Goal: Task Accomplishment & Management: Manage account settings

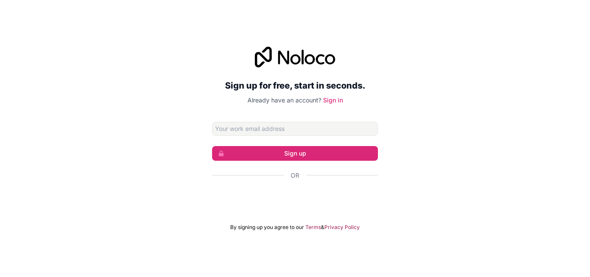
click at [310, 127] on input "Email address" at bounding box center [295, 129] width 166 height 14
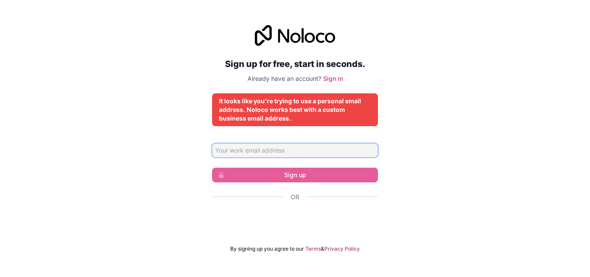
click at [280, 153] on input "Email address" at bounding box center [295, 150] width 166 height 14
click at [263, 147] on input "786786" at bounding box center [295, 150] width 166 height 14
type input "7"
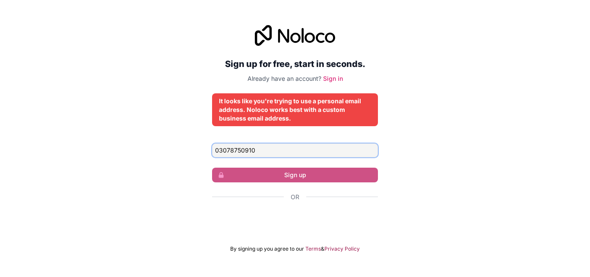
type input "03078750910"
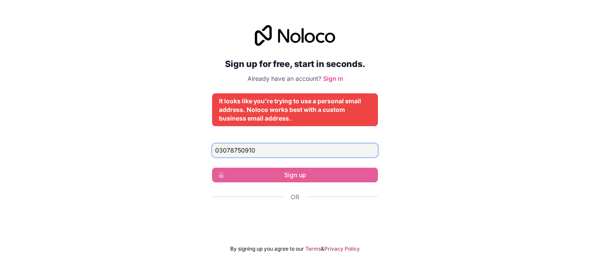
drag, startPoint x: 280, startPoint y: 153, endPoint x: 281, endPoint y: 119, distance: 34.6
click at [281, 119] on div "Sign up for free, start in seconds. Already have an account? Sign in It looks l…" at bounding box center [295, 138] width 166 height 227
click at [292, 248] on span "By signing up you agree to our" at bounding box center [267, 248] width 74 height 7
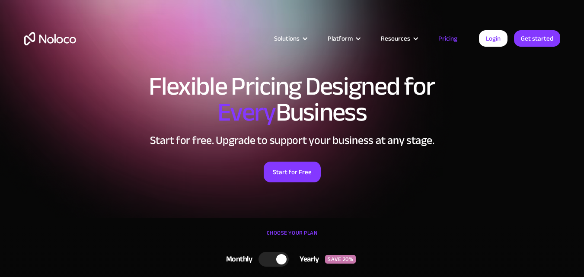
click at [336, 255] on div "SAVE 20%" at bounding box center [340, 259] width 31 height 9
click at [336, 255] on div "SAVE 20%" at bounding box center [337, 259] width 31 height 9
click at [345, 257] on div "SAVE 20%" at bounding box center [340, 259] width 31 height 9
click at [277, 256] on div at bounding box center [277, 259] width 30 height 15
click at [277, 256] on div at bounding box center [281, 259] width 10 height 10
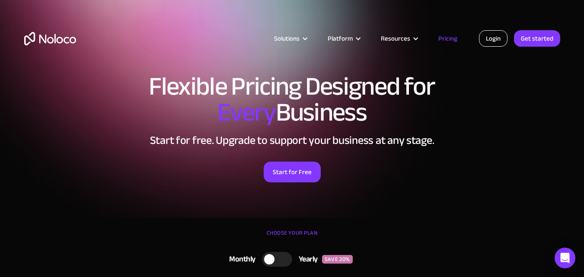
click at [486, 40] on link "Login" at bounding box center [493, 38] width 29 height 16
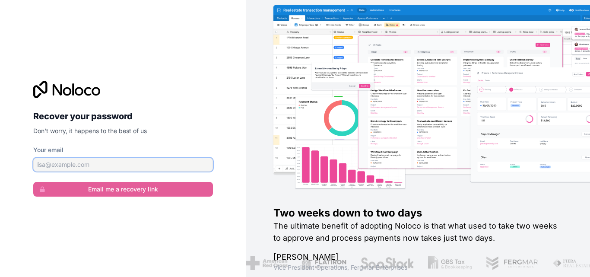
click at [60, 166] on input "Your email" at bounding box center [123, 165] width 180 height 14
click at [85, 164] on input "Your email" at bounding box center [123, 165] width 180 height 14
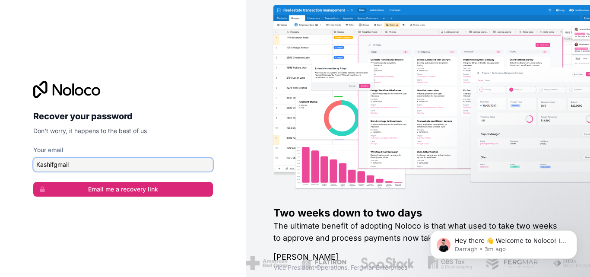
click at [33, 182] on button "Email me a recovery link" at bounding box center [123, 189] width 180 height 15
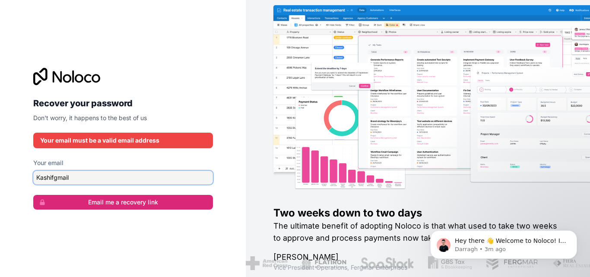
click at [33, 195] on button "Email me a recovery link" at bounding box center [123, 202] width 180 height 15
type input "K"
click at [33, 195] on button "Email me a recovery link" at bounding box center [123, 202] width 180 height 15
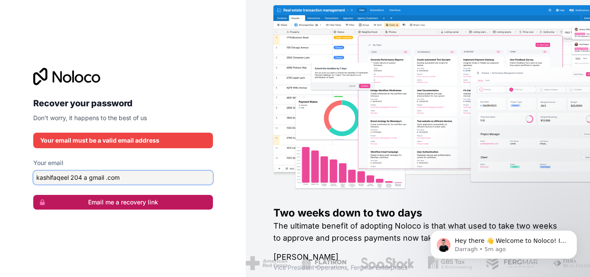
type input "kashifaqeel 204 a gmail .com"
click at [115, 199] on button "Email me a recovery link" at bounding box center [123, 202] width 180 height 15
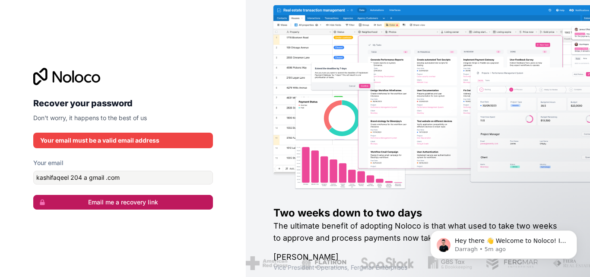
click at [115, 199] on button "Email me a recovery link" at bounding box center [123, 202] width 180 height 15
click at [33, 195] on button "Email me a recovery link" at bounding box center [123, 202] width 180 height 15
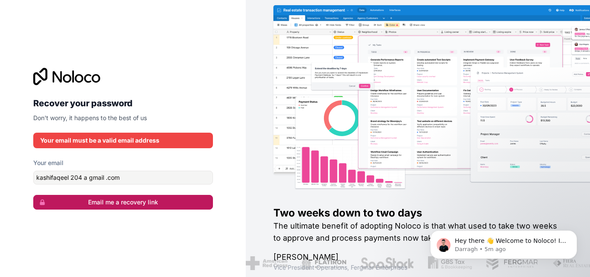
click at [33, 195] on button "Email me a recovery link" at bounding box center [123, 202] width 180 height 15
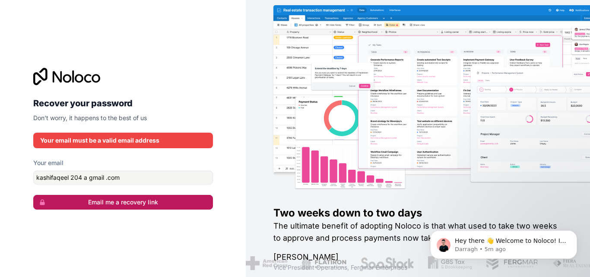
click at [33, 195] on button "Email me a recovery link" at bounding box center [123, 202] width 180 height 15
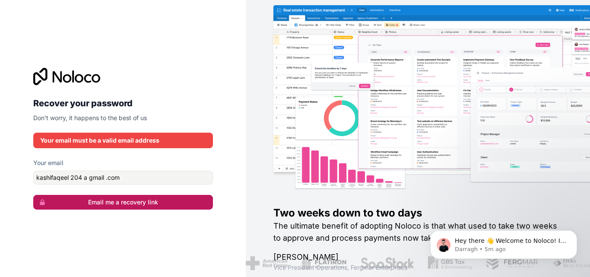
click at [33, 195] on button "Email me a recovery link" at bounding box center [123, 202] width 180 height 15
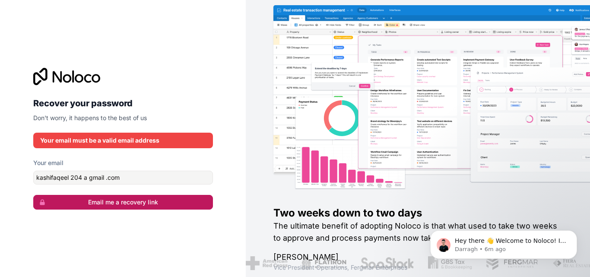
click at [115, 199] on button "Email me a recovery link" at bounding box center [123, 202] width 180 height 15
